Goal: Check status

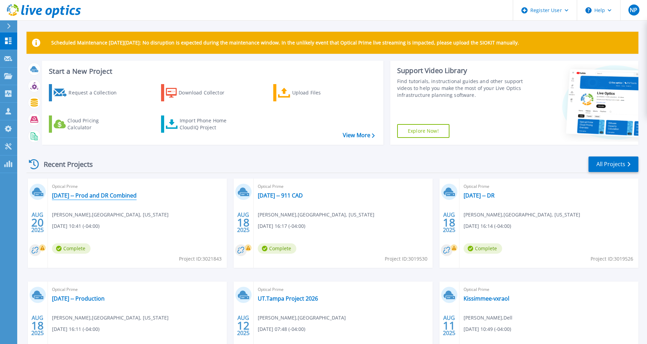
click at [137, 192] on link "2025-08-20 -- Prod and DR Combined" at bounding box center [94, 195] width 85 height 7
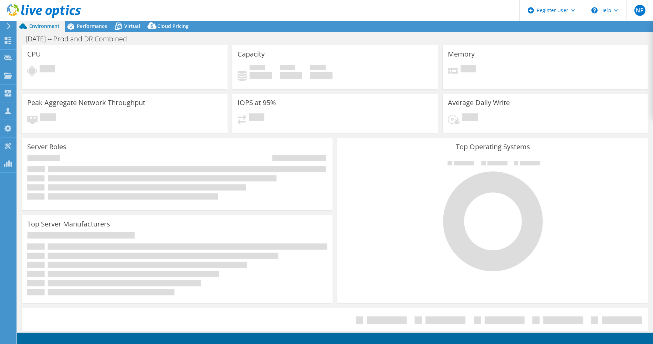
select select "USD"
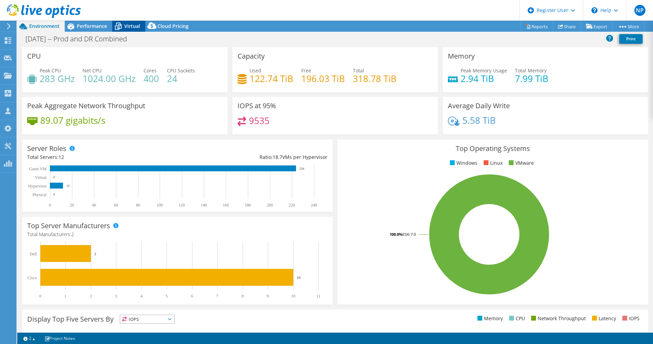
click at [137, 23] on span "Virtual" at bounding box center [132, 26] width 16 height 7
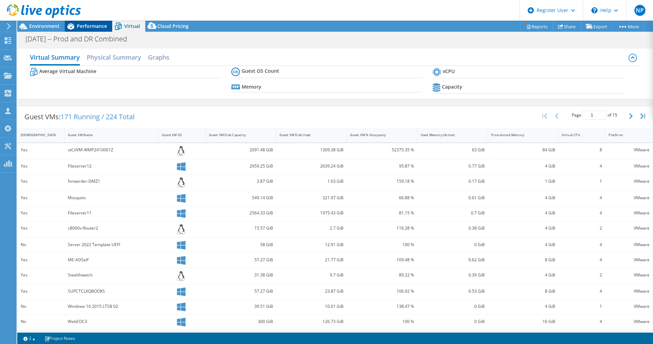
click at [90, 30] on div "Performance" at bounding box center [89, 26] width 48 height 11
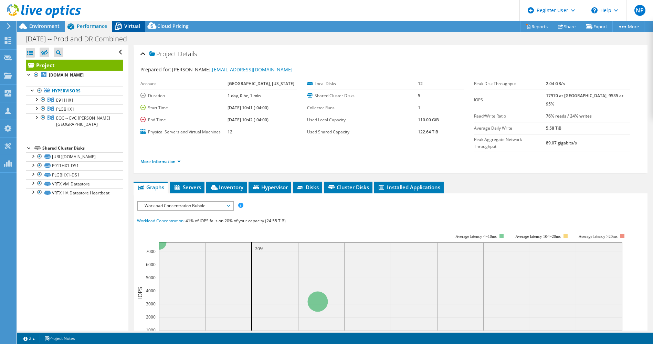
click at [127, 22] on div "Virtual" at bounding box center [128, 26] width 33 height 11
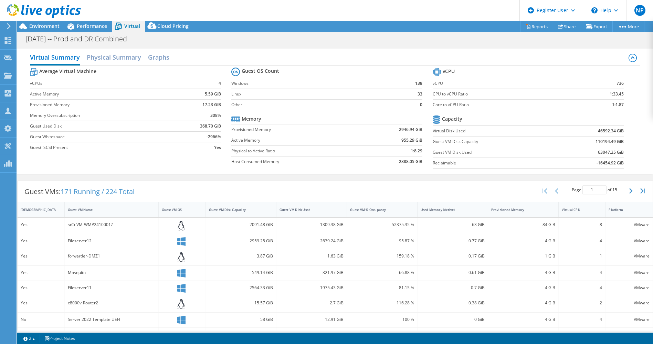
click at [73, 21] on div at bounding box center [40, 11] width 81 height 23
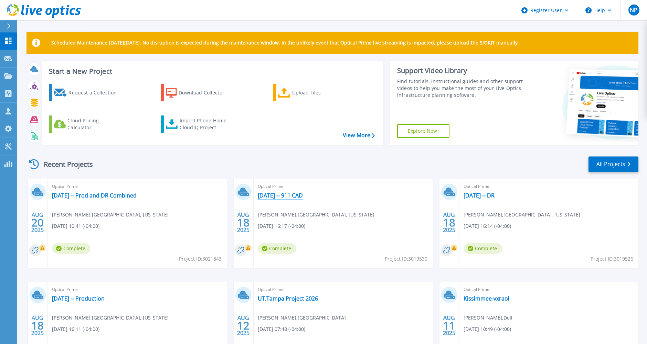
click at [303, 192] on link "2025-08-18 -- 911 CAD" at bounding box center [280, 195] width 45 height 7
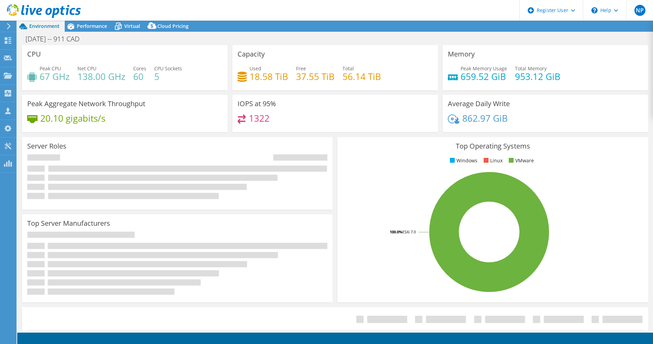
select select "USD"
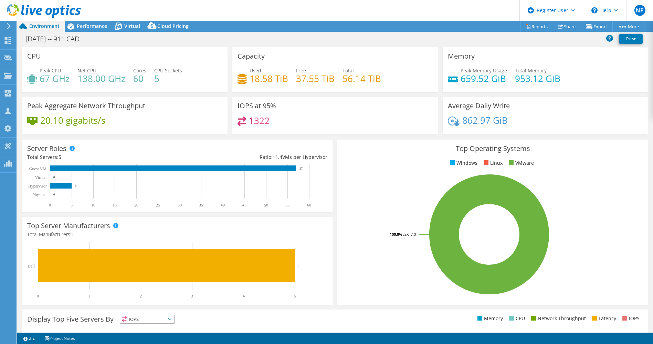
click at [95, 20] on header "NP Dell User [PERSON_NAME] [PERSON_NAME][EMAIL_ADDRESS][PERSON_NAME][DOMAIN_NAM…" at bounding box center [326, 10] width 653 height 21
click at [122, 31] on icon at bounding box center [118, 26] width 12 height 12
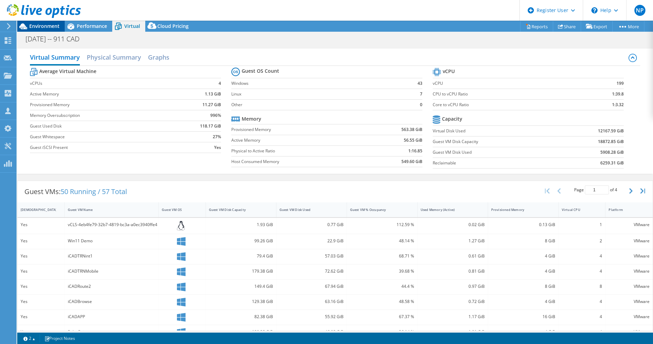
click at [46, 29] on span "Environment" at bounding box center [44, 26] width 30 height 7
